Goal: Transaction & Acquisition: Obtain resource

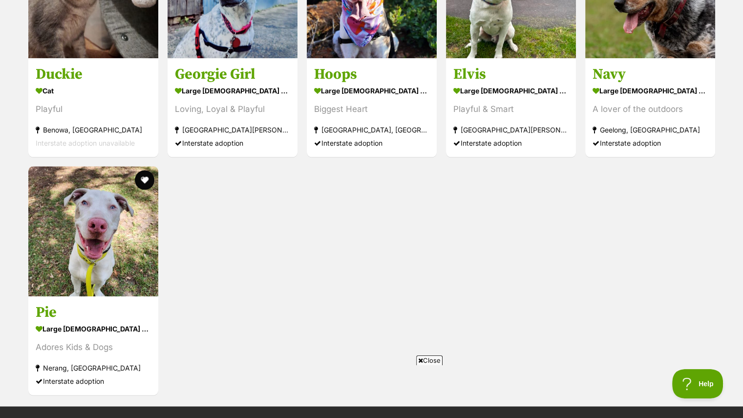
scroll to position [1189, 0]
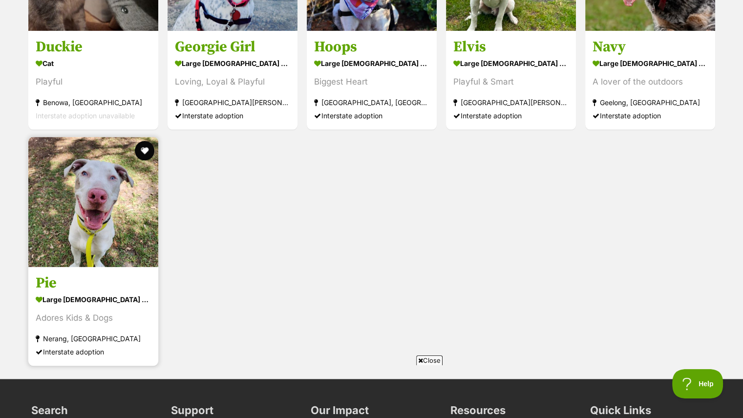
click at [77, 192] on img at bounding box center [93, 202] width 130 height 130
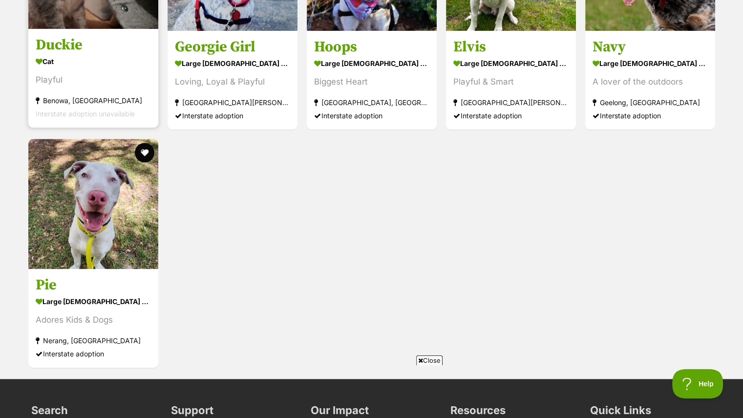
click at [96, 63] on div "Cat" at bounding box center [93, 61] width 115 height 14
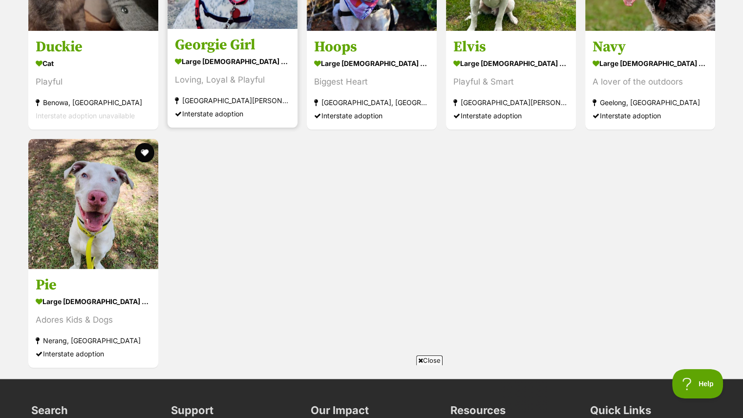
scroll to position [0, 0]
click at [248, 73] on div "Loving, Loyal & Playful" at bounding box center [232, 79] width 115 height 13
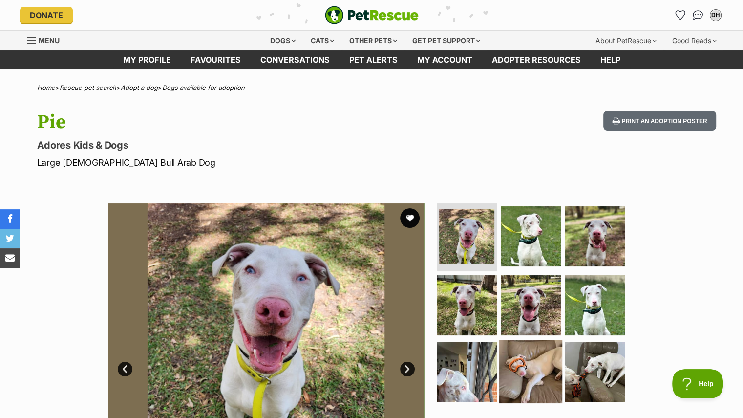
click at [518, 359] on img at bounding box center [531, 371] width 63 height 63
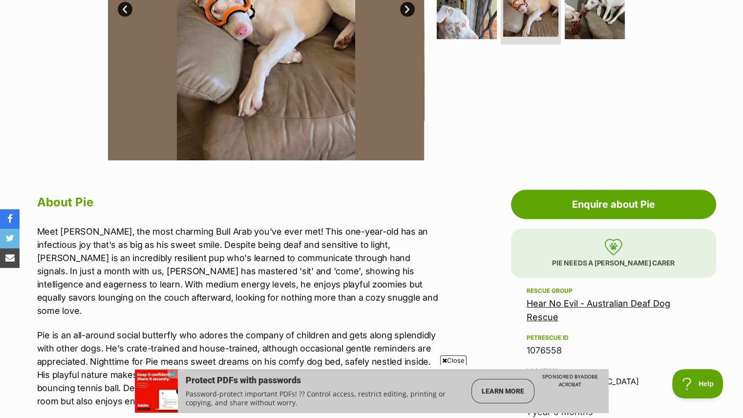
click at [452, 358] on span "Close" at bounding box center [453, 360] width 26 height 10
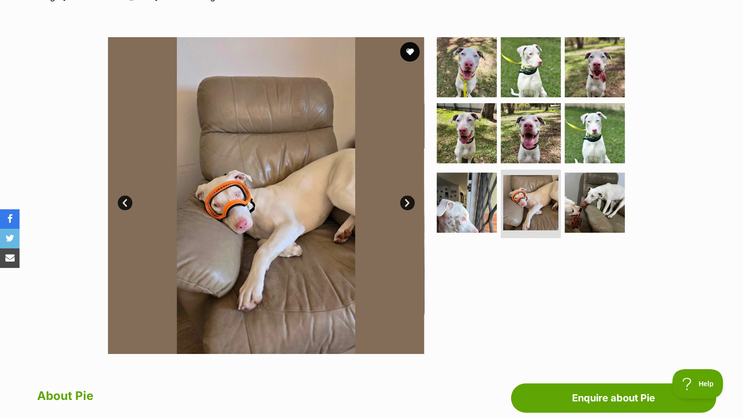
scroll to position [166, 0]
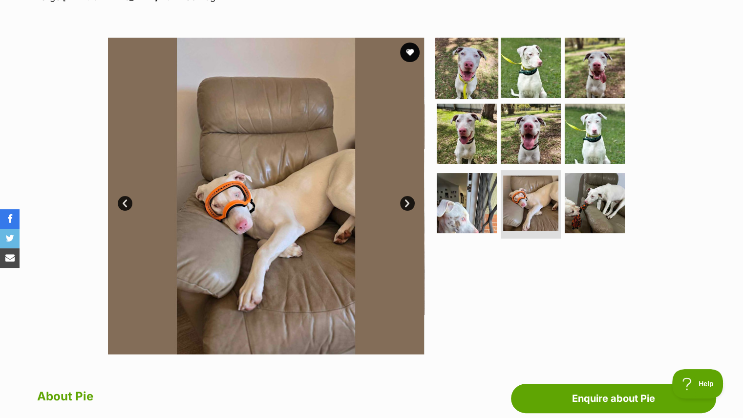
click at [471, 78] on img at bounding box center [467, 67] width 63 height 63
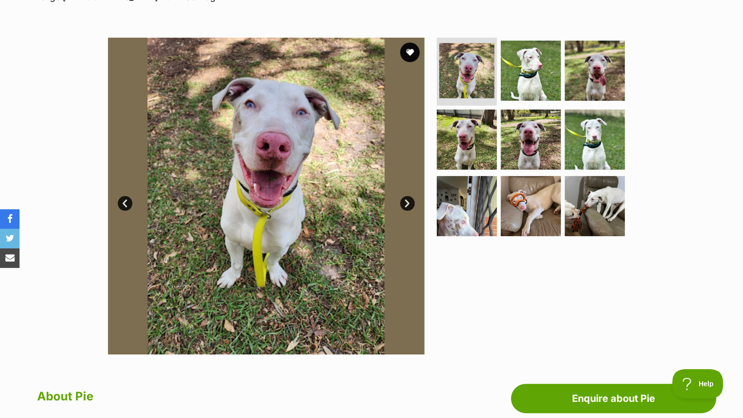
click at [405, 198] on link "Next" at bounding box center [407, 203] width 15 height 15
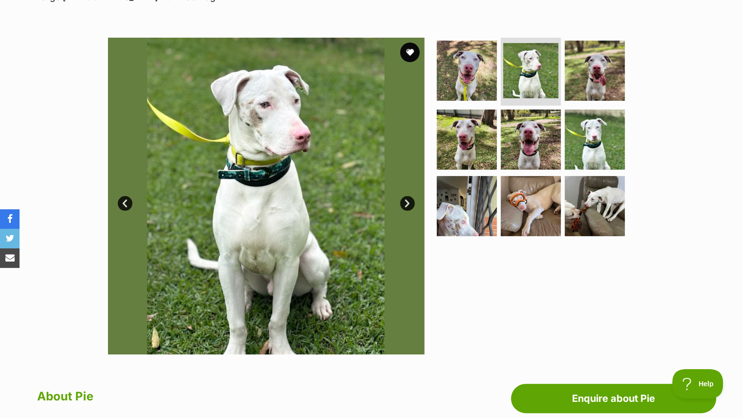
click at [405, 198] on link "Next" at bounding box center [407, 203] width 15 height 15
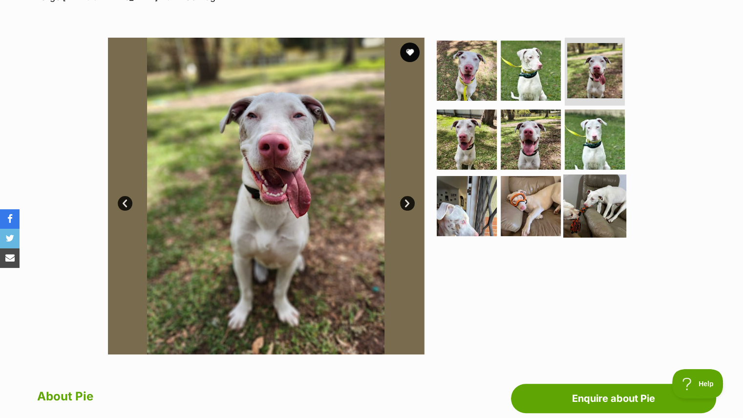
click at [574, 192] on img at bounding box center [595, 205] width 63 height 63
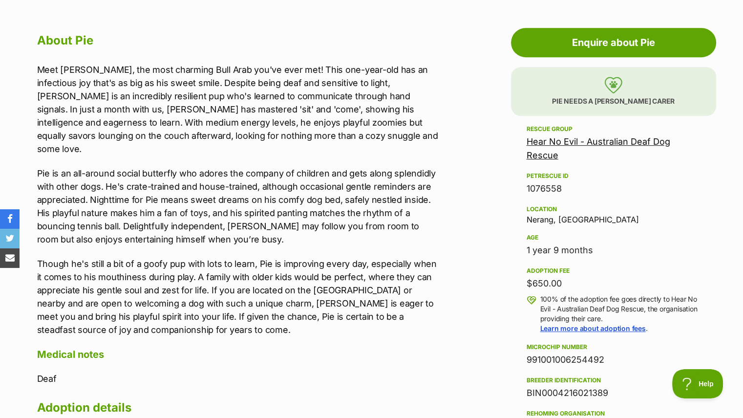
scroll to position [522, 0]
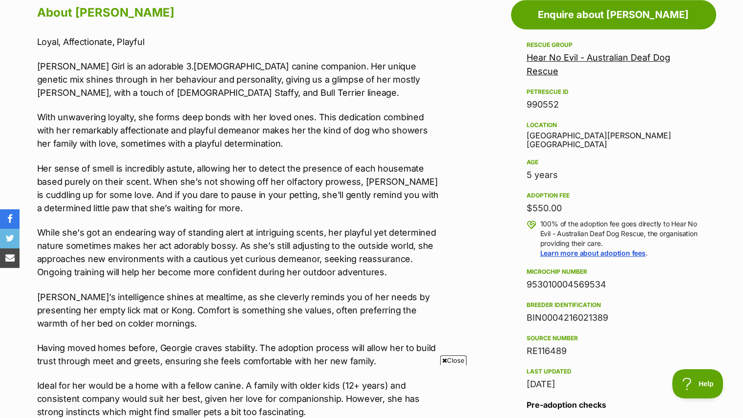
scroll to position [569, 0]
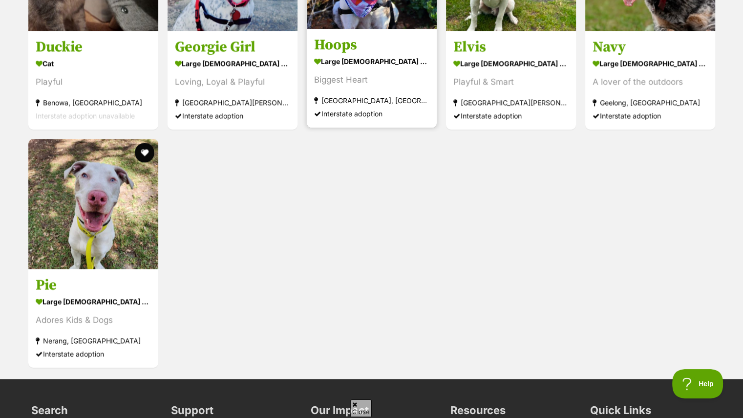
click at [379, 54] on div "large female Dog" at bounding box center [371, 61] width 115 height 14
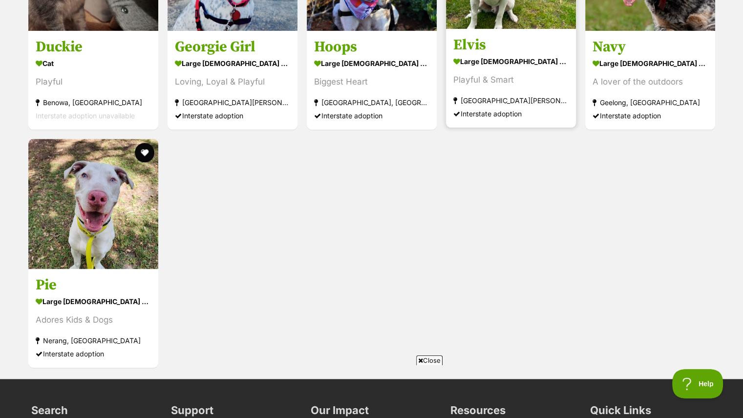
click at [485, 79] on div "Playful & Smart" at bounding box center [511, 79] width 115 height 13
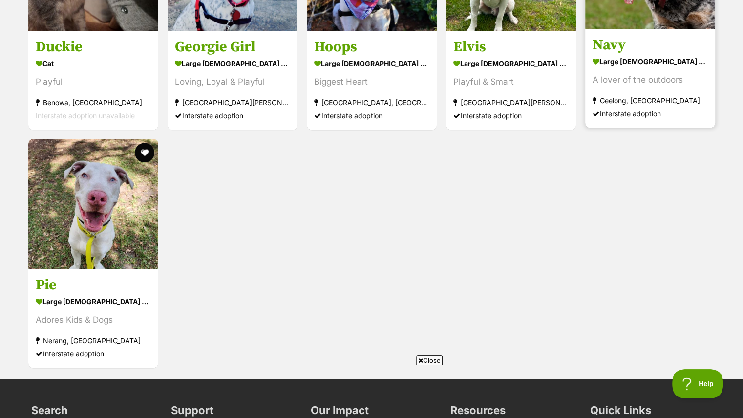
click at [692, 33] on link "Navy large male Dog A lover of the outdoors Geelong, VIC Interstate adoption" at bounding box center [651, 77] width 130 height 99
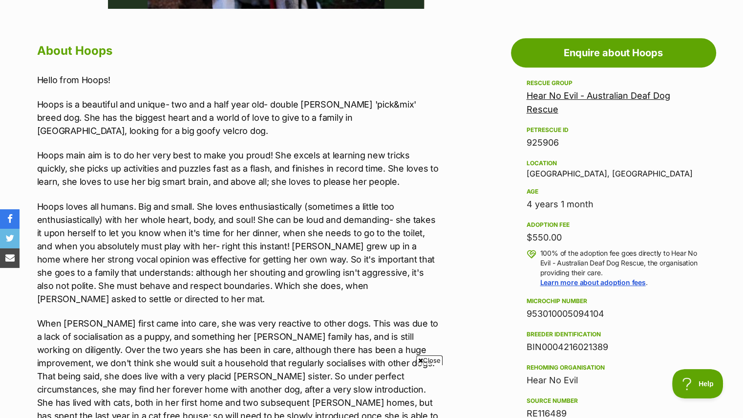
scroll to position [510, 0]
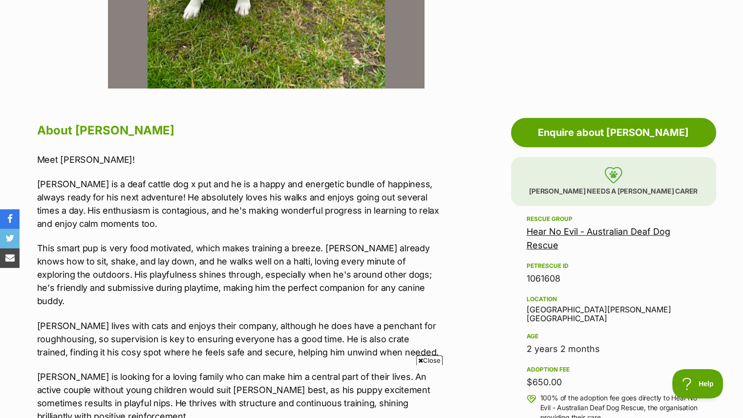
scroll to position [432, 0]
